Goal: Information Seeking & Learning: Learn about a topic

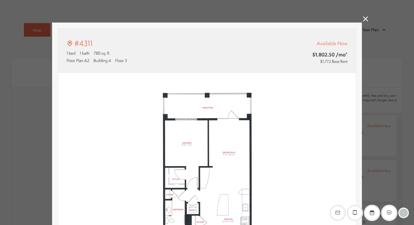
click at [366, 20] on icon at bounding box center [365, 18] width 5 height 5
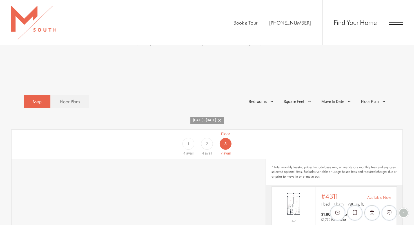
scroll to position [285, 0]
click at [268, 96] on div "Bedrooms" at bounding box center [262, 101] width 32 height 10
click at [242, 124] on span "2 Bedroom" at bounding box center [251, 127] width 28 height 6
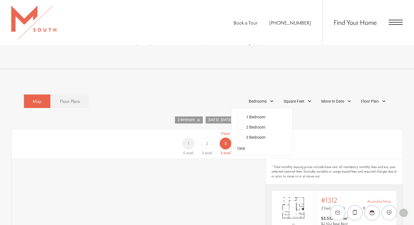
scroll to position [0, 0]
click at [342, 98] on span "Move In Date" at bounding box center [333, 101] width 23 height 6
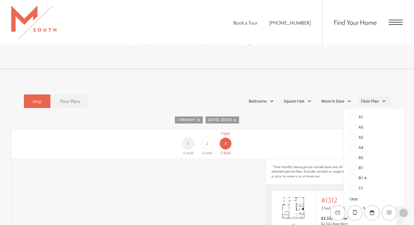
click at [375, 98] on span "Floor Plan" at bounding box center [370, 101] width 18 height 6
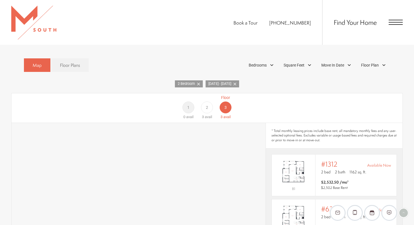
scroll to position [321, 0]
click at [210, 102] on div "2" at bounding box center [207, 108] width 12 height 12
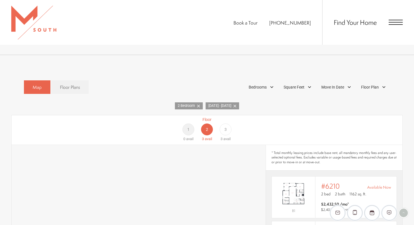
scroll to position [301, 0]
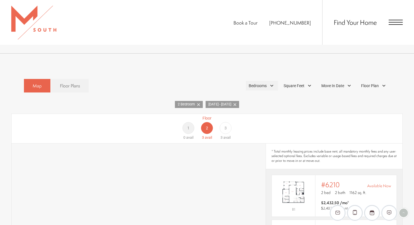
click at [262, 83] on span "Bedrooms" at bounding box center [258, 86] width 18 height 6
click at [240, 98] on span "1 Bedroom" at bounding box center [251, 101] width 28 height 6
click at [230, 62] on div "Map Floor Plans 3 Bedrooms 1 Bedroom 2 Bedroom" at bounding box center [207, 228] width 414 height 348
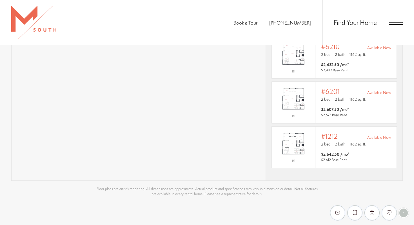
scroll to position [487, 0]
